Goal: Information Seeking & Learning: Learn about a topic

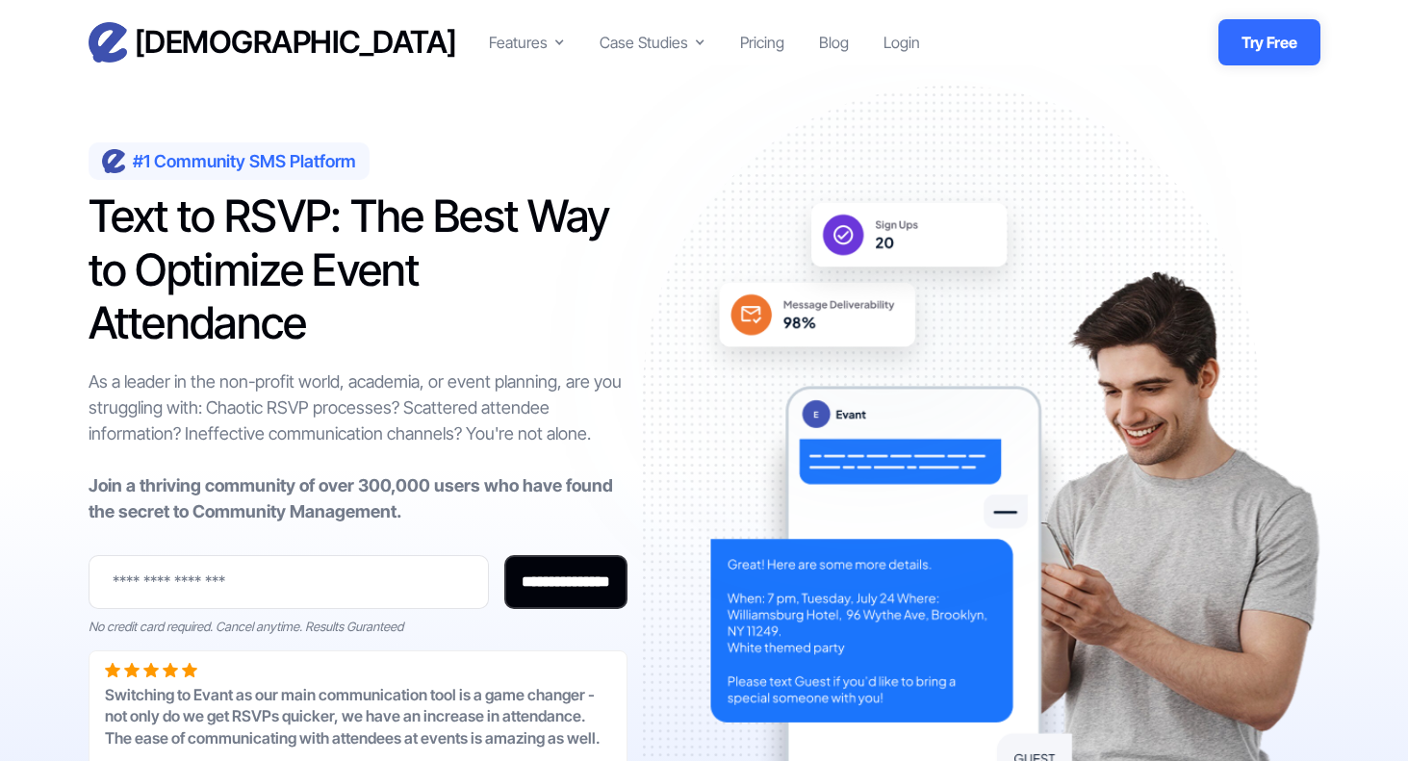
click at [783, 42] on ul "Features Text-to-RSVP & Event Check-In Targeted Messaging & Scheduled Sends CRM…" at bounding box center [704, 42] width 431 height 27
click at [771, 40] on div "Pricing" at bounding box center [762, 42] width 44 height 23
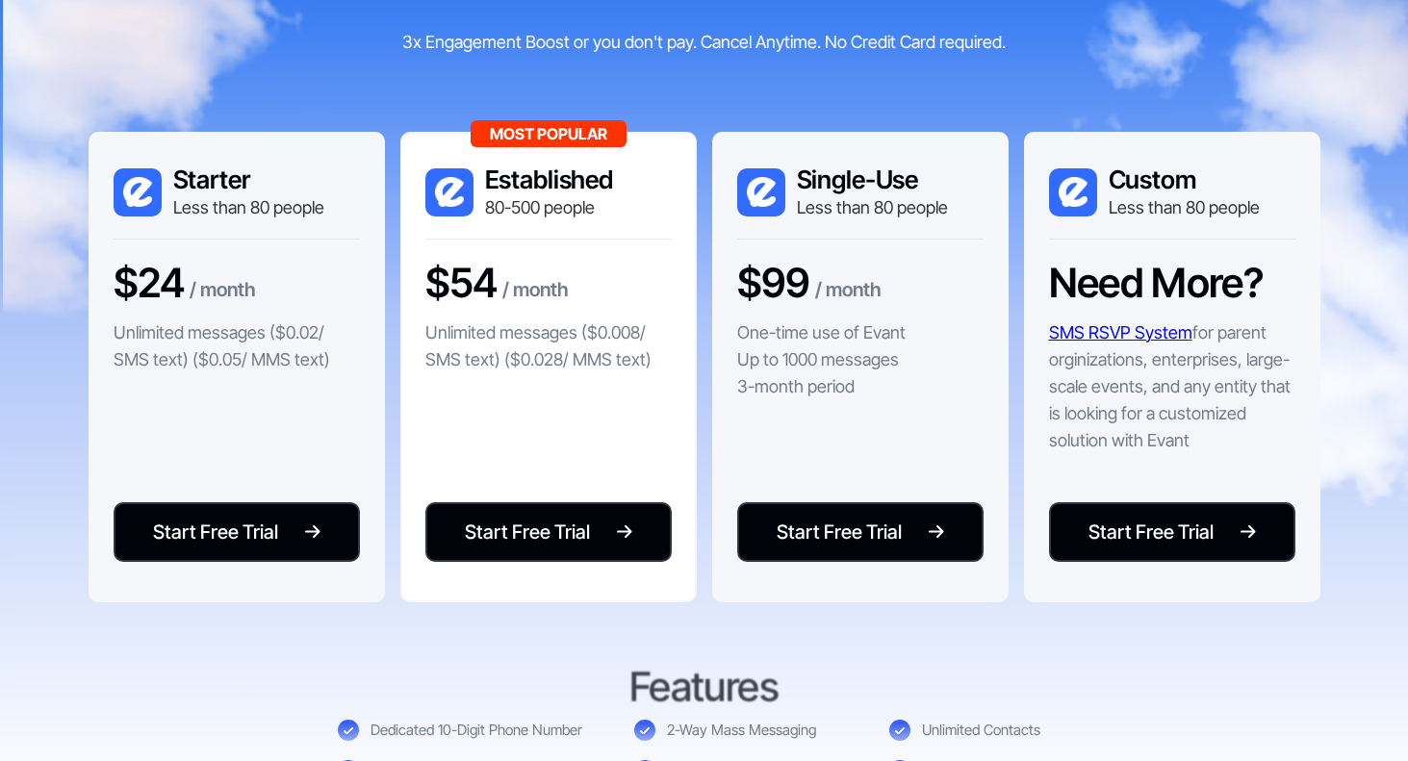
scroll to position [378, 0]
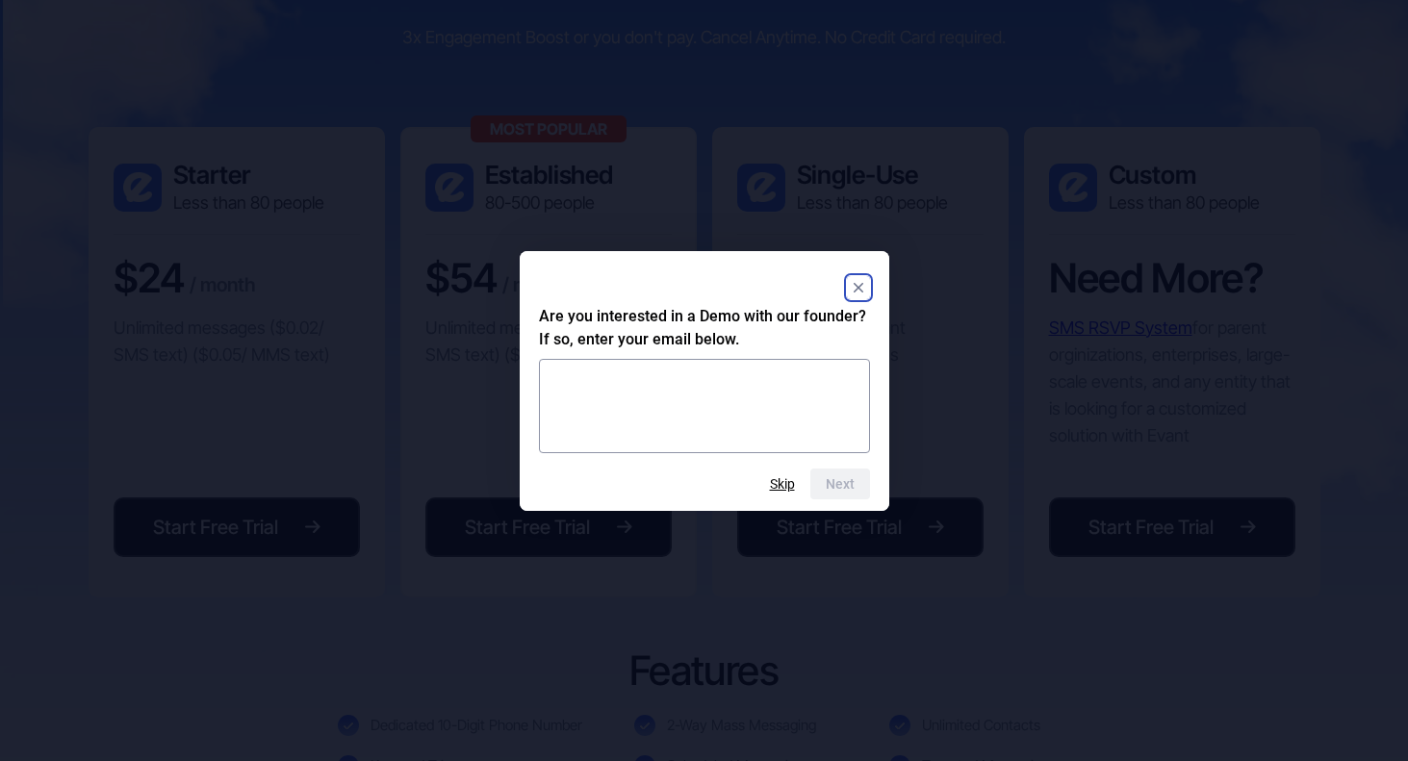
click at [855, 283] on icon "Close" at bounding box center [858, 288] width 10 height 10
